Goal: Task Accomplishment & Management: Complete application form

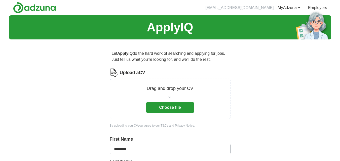
click at [183, 107] on button "Choose file" at bounding box center [170, 107] width 48 height 11
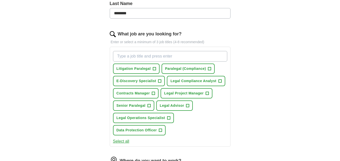
scroll to position [139, 0]
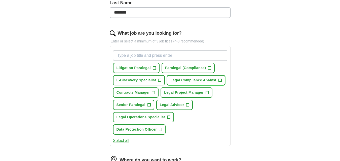
click at [204, 80] on span "Legal Compliance Analyst" at bounding box center [193, 80] width 46 height 5
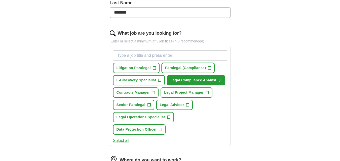
click at [202, 69] on span "Paralegal (Compliance)" at bounding box center [185, 67] width 41 height 5
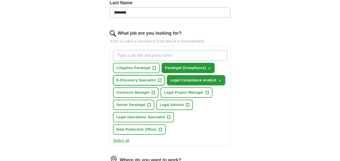
click at [137, 82] on span "E-Discovery Specialist" at bounding box center [136, 80] width 40 height 5
click at [138, 66] on span "Litigation Paralegal" at bounding box center [133, 67] width 34 height 5
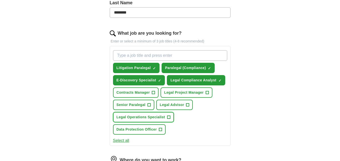
click at [135, 118] on span "Legal Operations Specialist" at bounding box center [140, 117] width 49 height 5
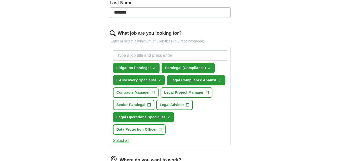
click at [137, 129] on span "Data Protection Officer" at bounding box center [136, 129] width 40 height 5
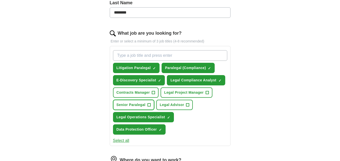
click at [131, 106] on span "Senior Paralegal" at bounding box center [130, 104] width 29 height 5
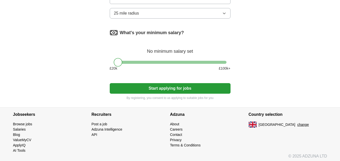
scroll to position [311, 0]
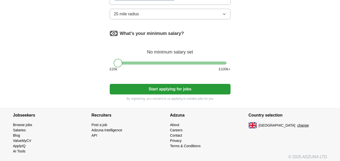
click at [195, 90] on button "Start applying for jobs" at bounding box center [170, 89] width 121 height 11
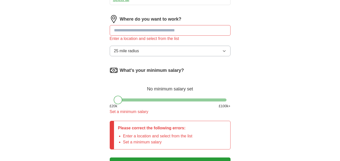
scroll to position [278, 0]
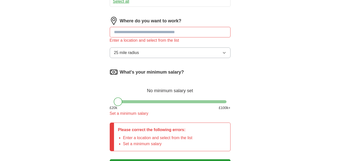
click at [214, 33] on input at bounding box center [170, 32] width 121 height 11
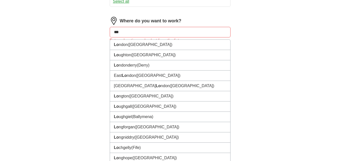
type input "****"
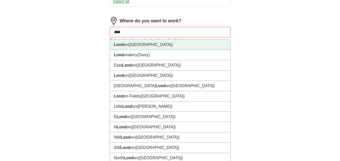
click at [144, 42] on li "Lond on ([GEOGRAPHIC_DATA])" at bounding box center [170, 45] width 120 height 10
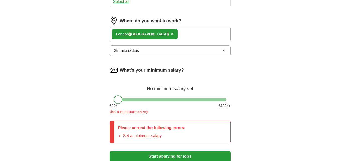
click at [154, 35] on div "Lond on ([GEOGRAPHIC_DATA]) ×" at bounding box center [170, 34] width 121 height 15
click at [173, 32] on div "Lond on ([GEOGRAPHIC_DATA]) ×" at bounding box center [170, 34] width 121 height 15
click at [173, 52] on button "25 mile radius" at bounding box center [170, 51] width 121 height 11
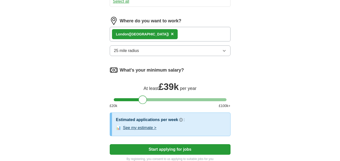
drag, startPoint x: 120, startPoint y: 100, endPoint x: 144, endPoint y: 103, distance: 24.8
click at [144, 103] on div at bounding box center [142, 100] width 9 height 9
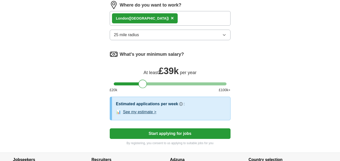
scroll to position [297, 0]
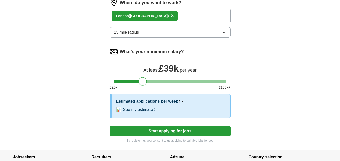
click at [143, 83] on div at bounding box center [142, 81] width 9 height 9
click at [145, 84] on div at bounding box center [144, 81] width 9 height 9
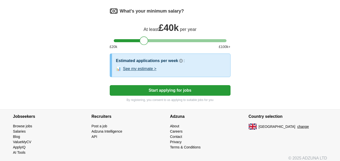
scroll to position [342, 0]
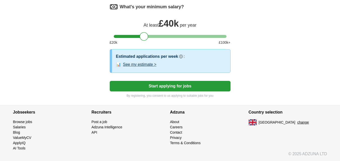
click at [204, 84] on button "Start applying for jobs" at bounding box center [170, 86] width 121 height 11
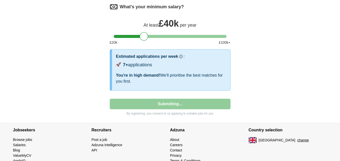
select select "**"
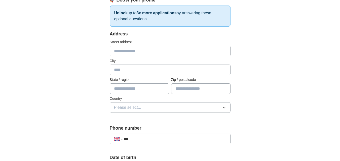
scroll to position [0, 0]
